Goal: Transaction & Acquisition: Purchase product/service

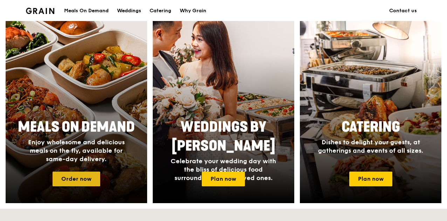
click at [73, 182] on link "Order now" at bounding box center [77, 179] width 48 height 15
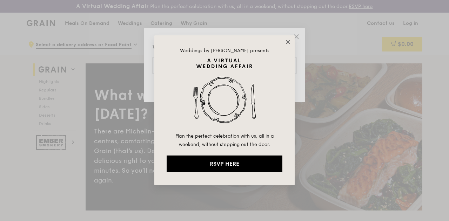
click at [286, 44] on icon at bounding box center [288, 42] width 6 height 6
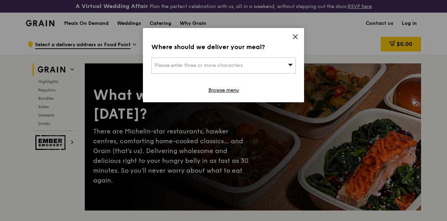
click at [265, 65] on div "Please enter three or more characters" at bounding box center [223, 65] width 144 height 16
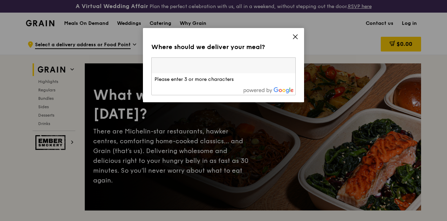
paste input "544269"
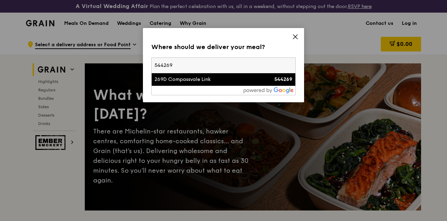
type input "544269"
click at [225, 81] on div "269D Compassvale Link" at bounding box center [207, 79] width 104 height 7
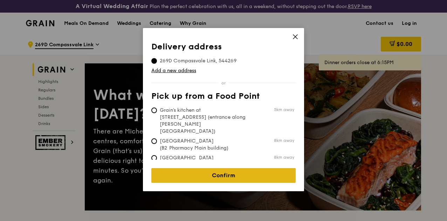
click at [205, 169] on link "Confirm" at bounding box center [223, 175] width 144 height 15
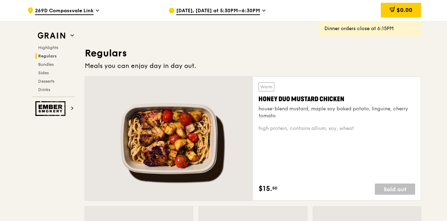
scroll to position [491, 0]
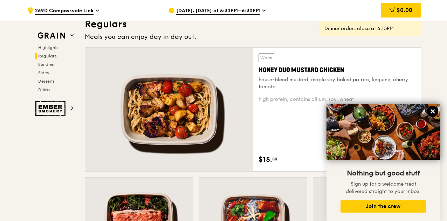
click at [433, 113] on icon at bounding box center [433, 111] width 6 height 6
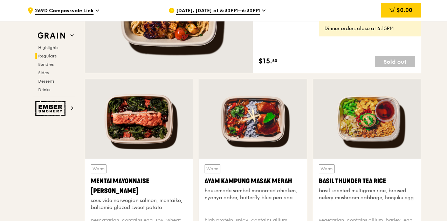
scroll to position [631, 0]
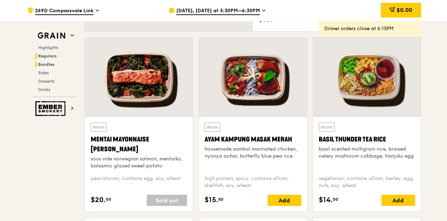
click at [49, 63] on span "Bundles" at bounding box center [46, 64] width 16 height 5
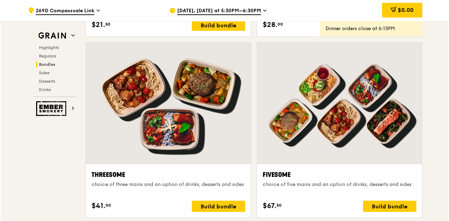
scroll to position [1245, 0]
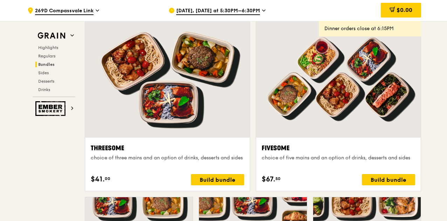
click at [209, 99] on div at bounding box center [167, 77] width 165 height 122
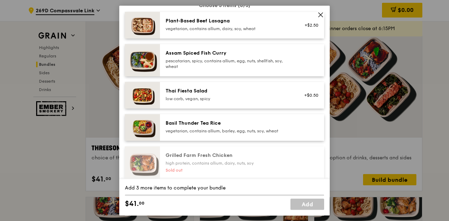
scroll to position [70, 0]
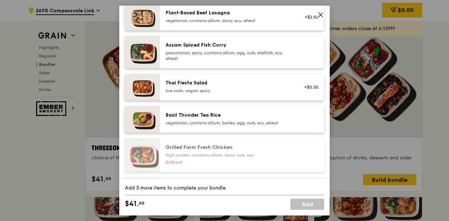
drag, startPoint x: 318, startPoint y: 15, endPoint x: 305, endPoint y: 102, distance: 87.6
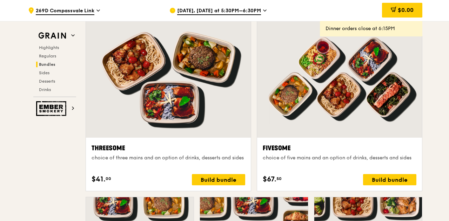
scroll to position [1245, 0]
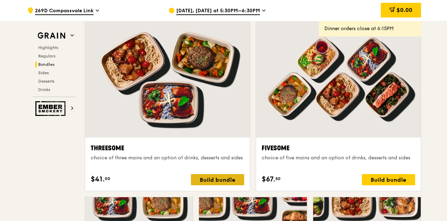
click at [204, 185] on div "Build bundle" at bounding box center [217, 179] width 53 height 11
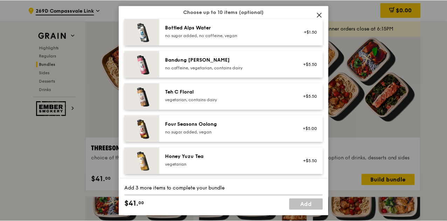
scroll to position [900, 0]
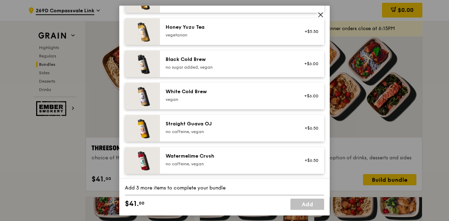
click at [319, 14] on icon at bounding box center [320, 15] width 6 height 6
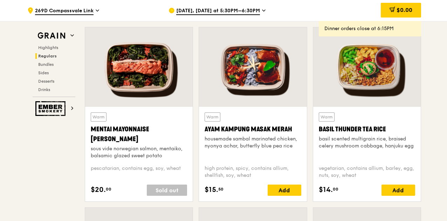
scroll to position [649, 0]
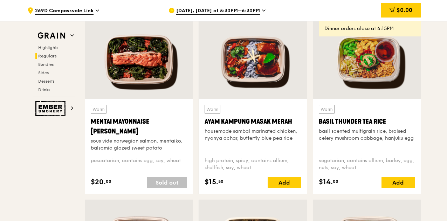
click at [220, 6] on div "[DATE], [DATE] at 5:30PM–6:30PM" at bounding box center [234, 10] width 130 height 21
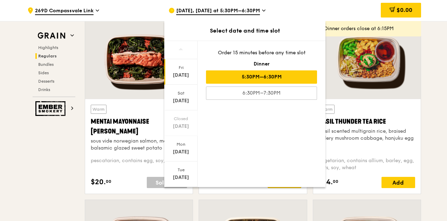
click at [220, 6] on div "[DATE], [DATE] at 5:30PM–6:30PM" at bounding box center [234, 10] width 130 height 21
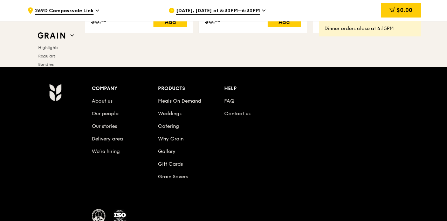
scroll to position [3020, 0]
